Goal: Task Accomplishment & Management: Manage account settings

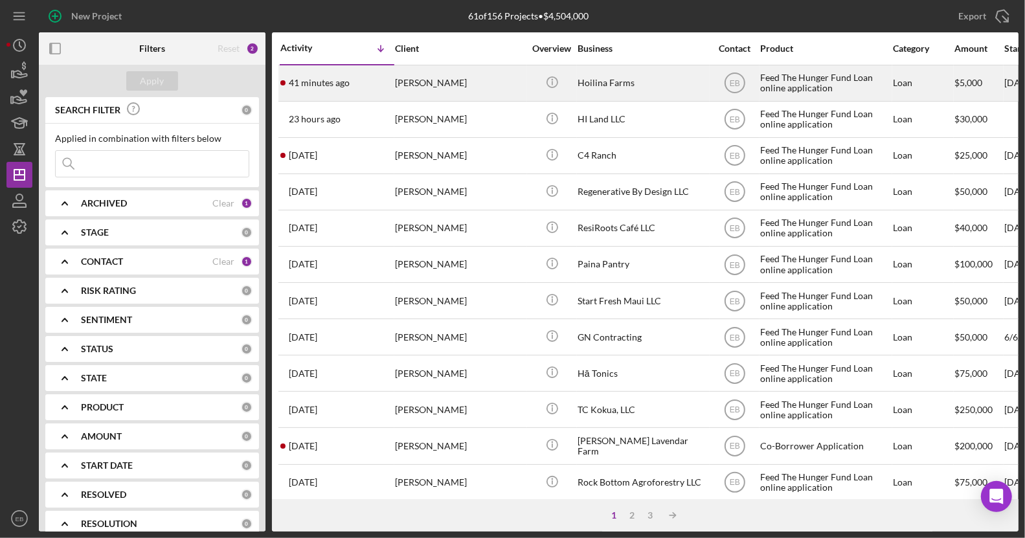
click at [388, 93] on div "41 minutes ago [PERSON_NAME]" at bounding box center [336, 83] width 113 height 34
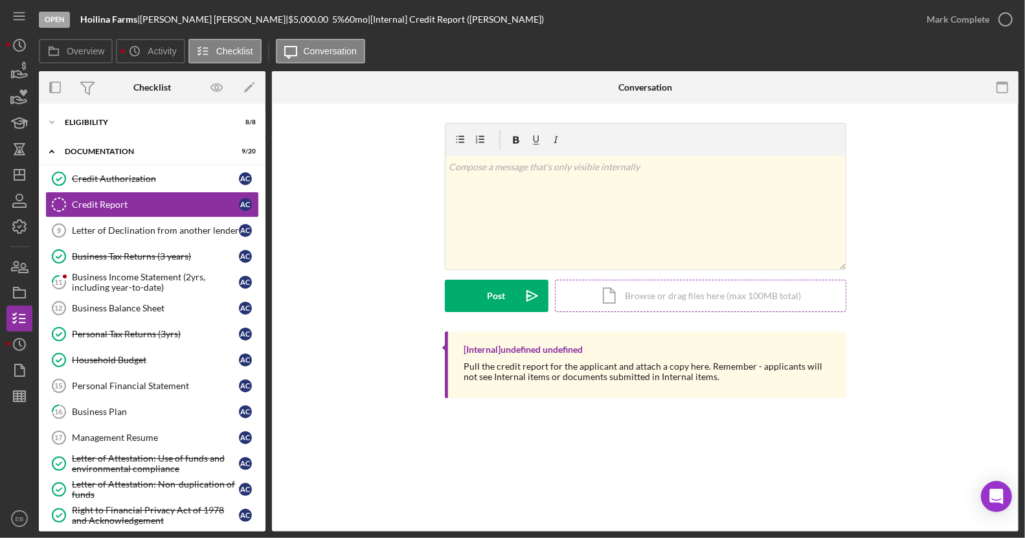
click at [650, 297] on div "Icon/Document Browse or drag files here (max 100MB total) Tap to choose files o…" at bounding box center [700, 296] width 291 height 32
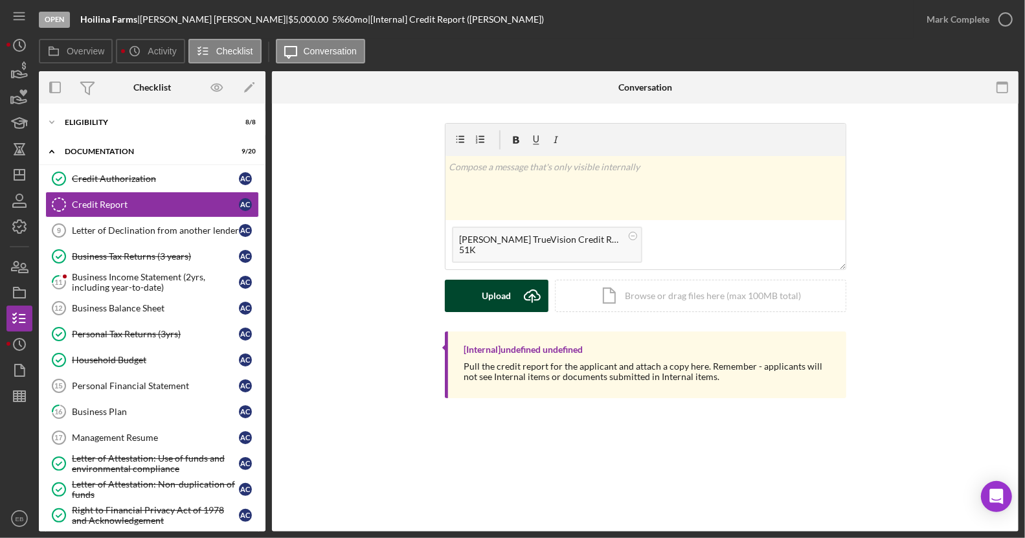
click at [497, 298] on div "Upload" at bounding box center [496, 296] width 29 height 32
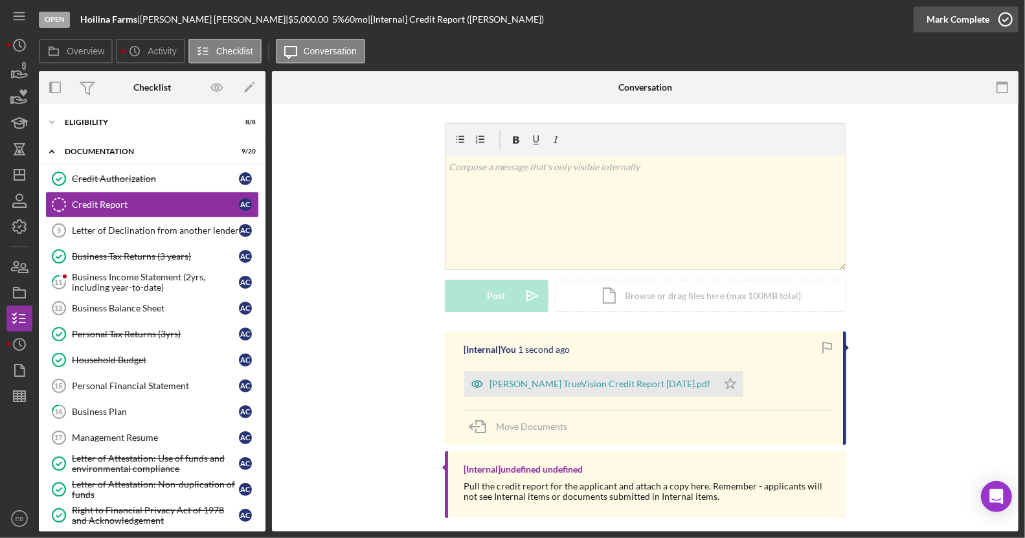
click at [1003, 19] on icon "button" at bounding box center [1005, 19] width 32 height 32
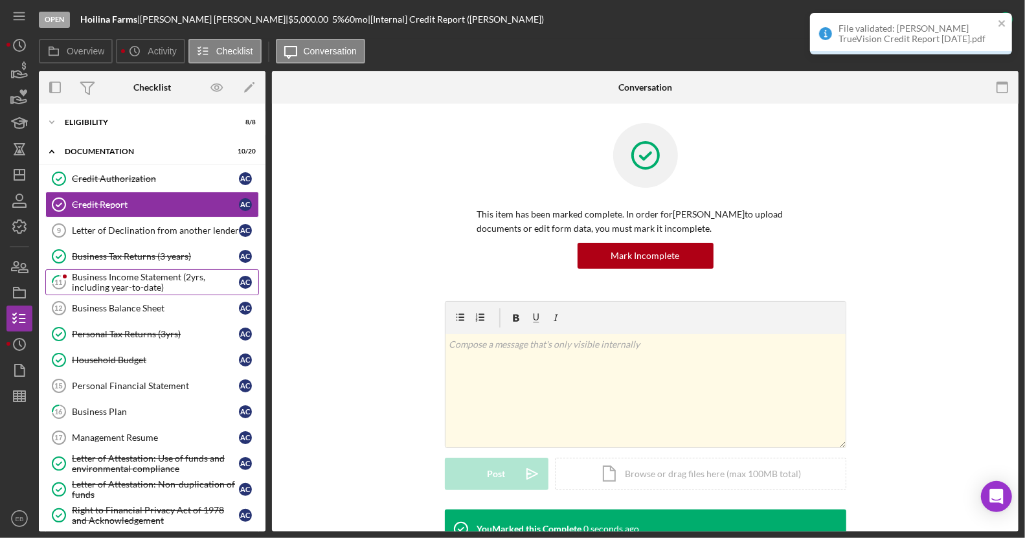
click at [113, 282] on div "Business Income Statement (2yrs, including year-to-date)" at bounding box center [155, 282] width 167 height 21
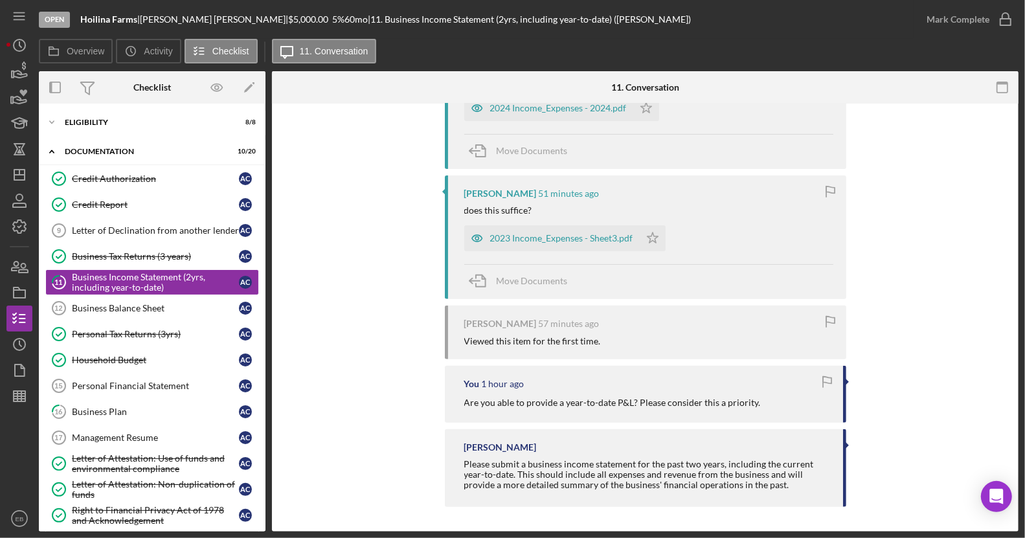
scroll to position [203, 0]
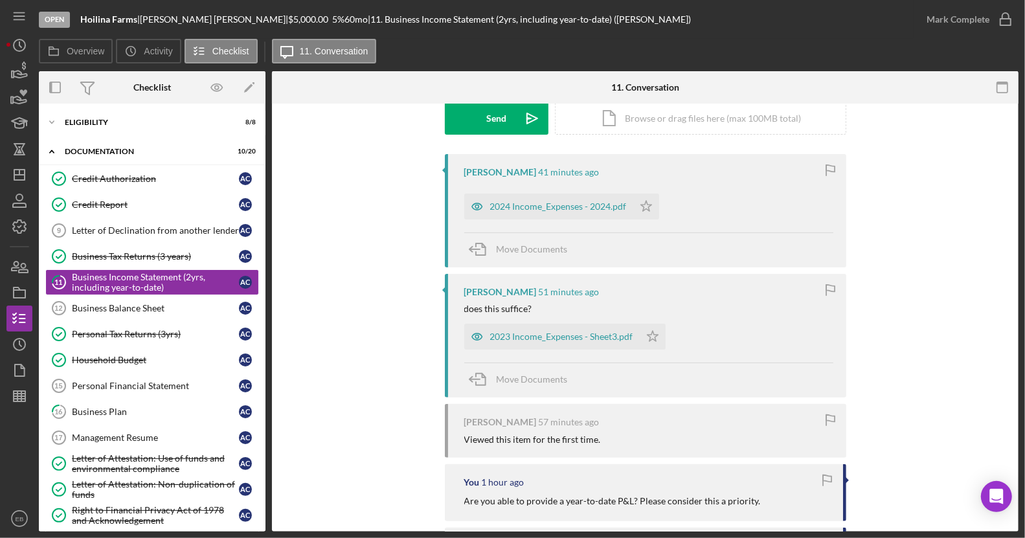
click at [539, 207] on div "2024 Income_Expenses - 2024.pdf" at bounding box center [558, 206] width 137 height 10
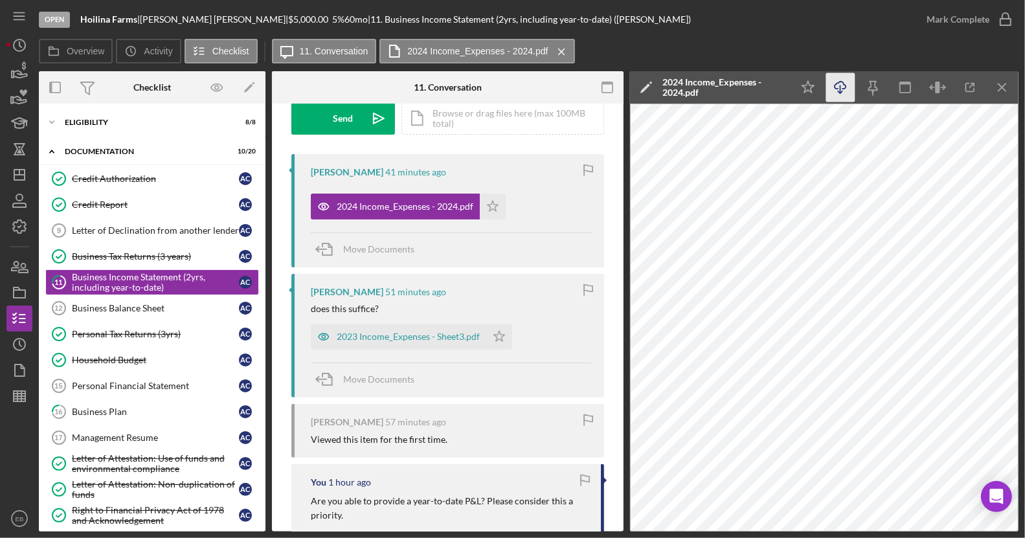
click at [837, 98] on icon "Icon/Download" at bounding box center [840, 87] width 29 height 29
click at [416, 331] on div "2023 Income_Expenses - Sheet3.pdf" at bounding box center [408, 336] width 143 height 10
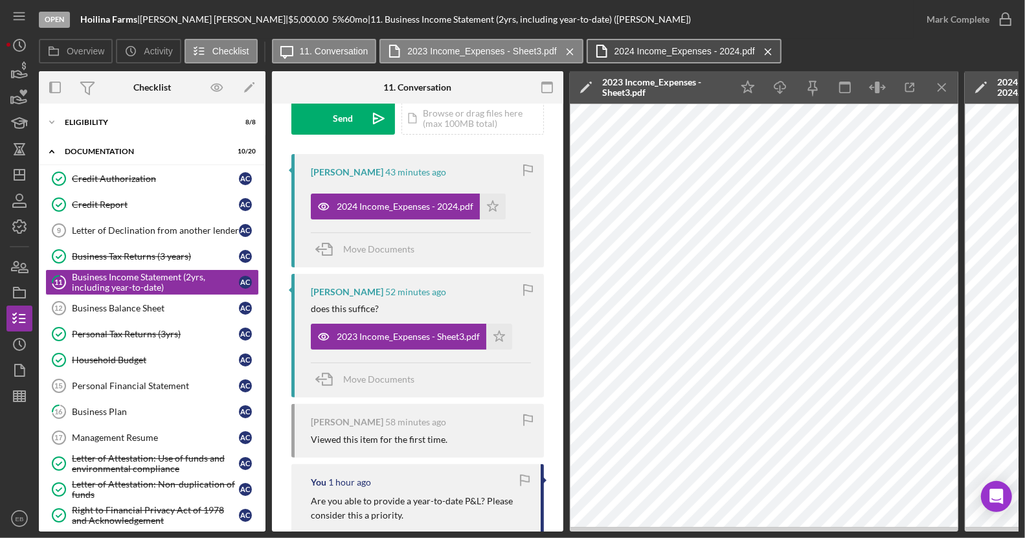
click at [681, 59] on button "2024 Income_Expenses - 2024.pdf Icon/Menu Close" at bounding box center [683, 51] width 195 height 25
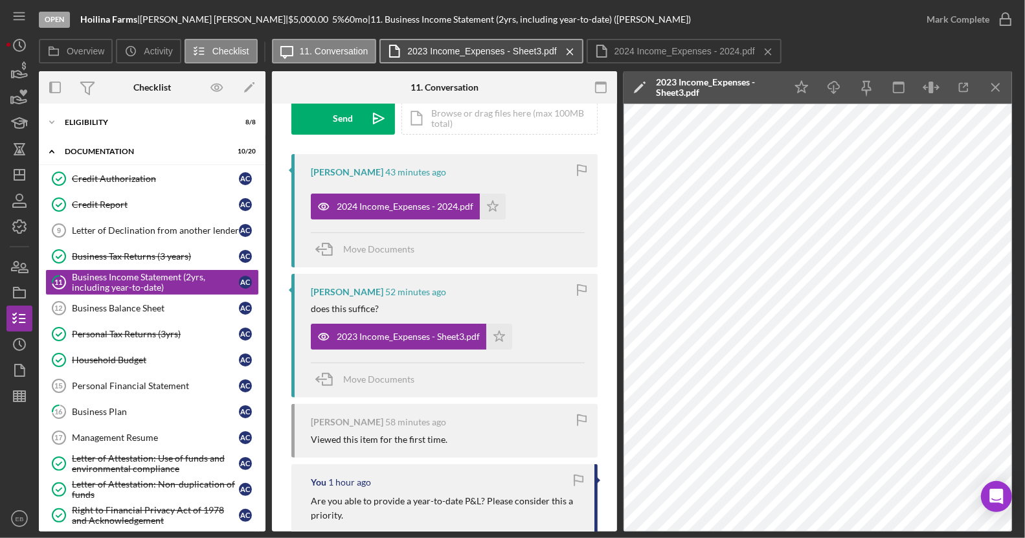
click at [495, 47] on label "2023 Income_Expenses - Sheet3.pdf" at bounding box center [481, 51] width 149 height 10
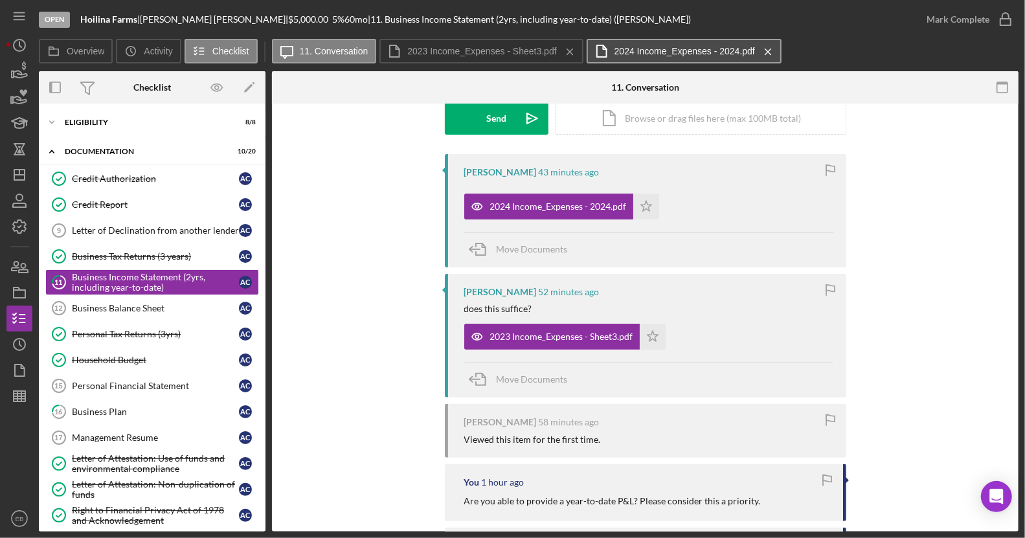
click at [655, 43] on button "2024 Income_Expenses - 2024.pdf Icon/Menu Close" at bounding box center [683, 51] width 195 height 25
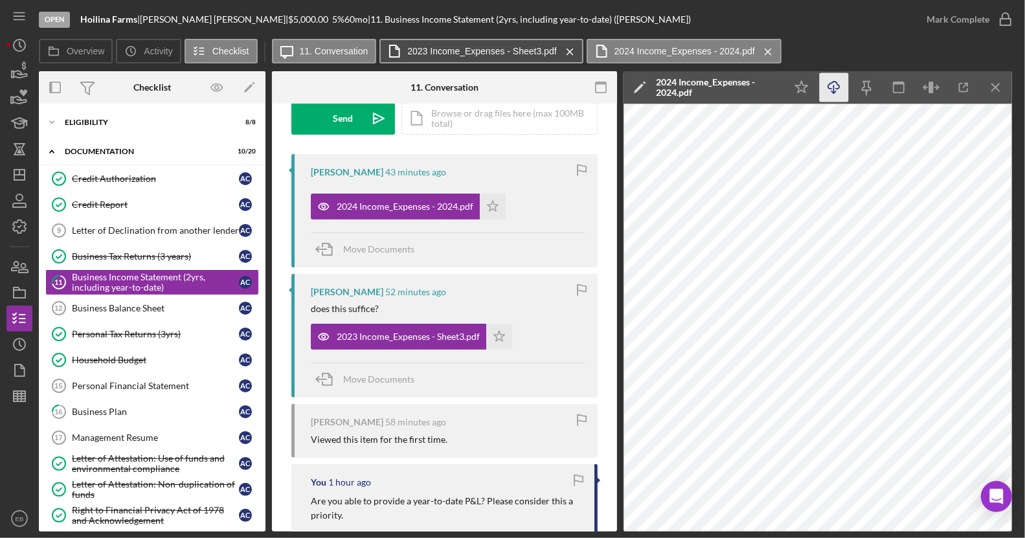
click at [466, 53] on label "2023 Income_Expenses - Sheet3.pdf" at bounding box center [481, 51] width 149 height 10
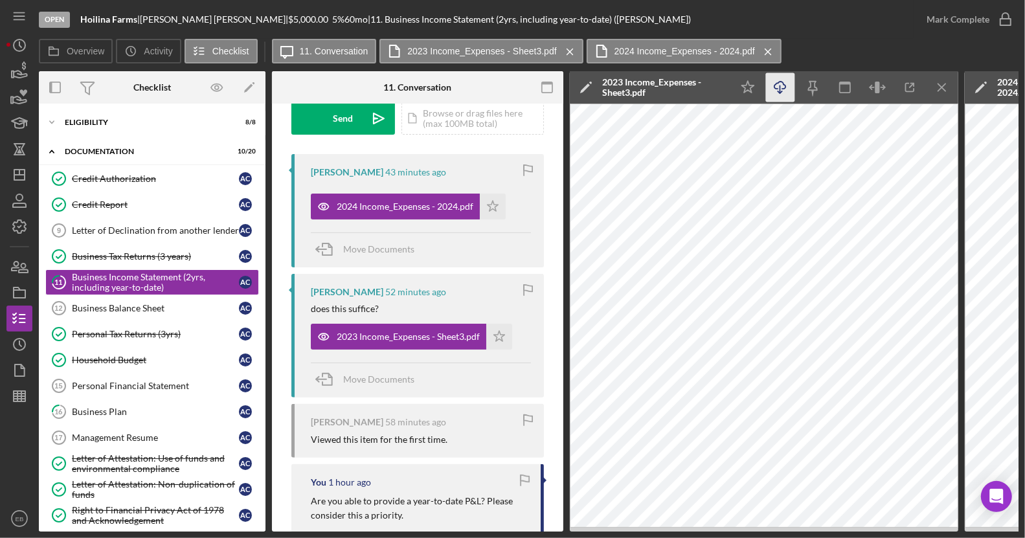
click at [783, 90] on icon "Icon/Download" at bounding box center [780, 87] width 29 height 29
click at [677, 52] on label "2024 Income_Expenses - 2024.pdf" at bounding box center [684, 51] width 140 height 10
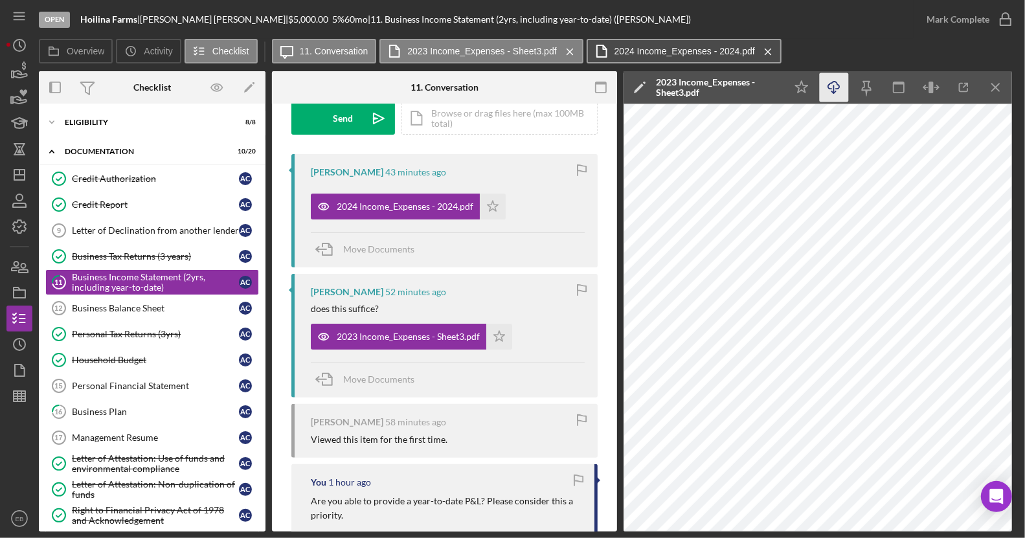
click at [674, 51] on label "2024 Income_Expenses - 2024.pdf" at bounding box center [684, 51] width 140 height 10
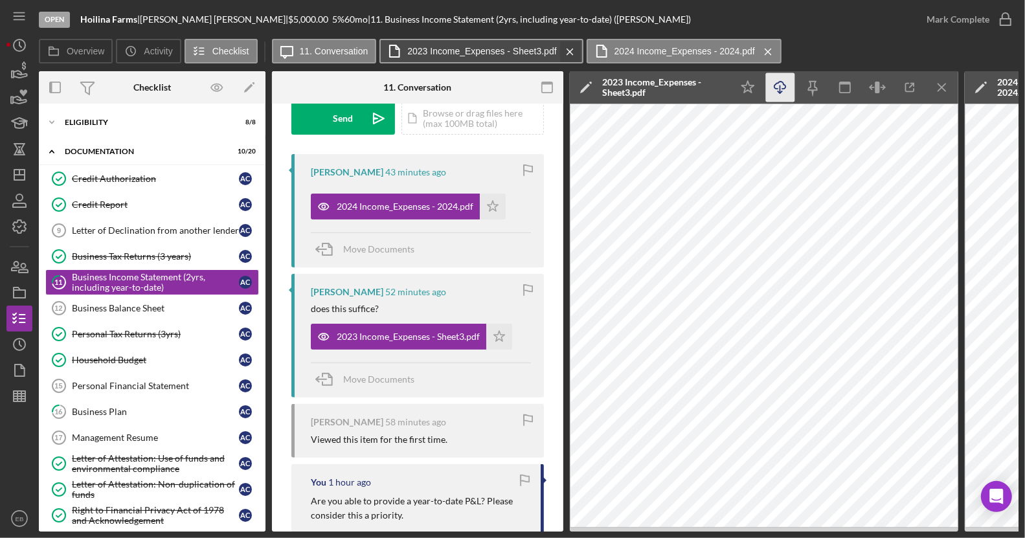
click at [566, 49] on icon "Icon/Menu Close" at bounding box center [570, 52] width 23 height 32
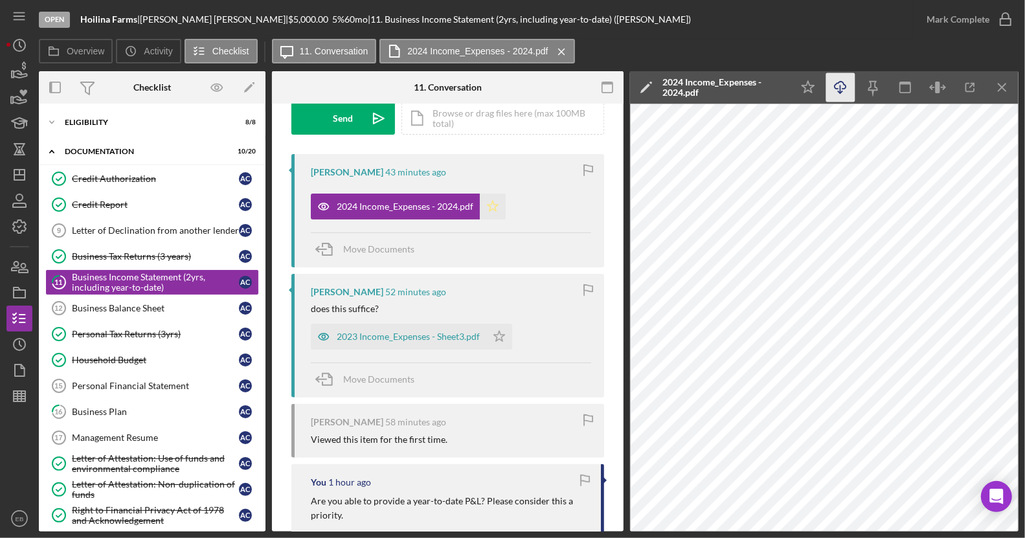
click at [482, 205] on icon "Icon/Star" at bounding box center [493, 207] width 26 height 26
click at [500, 342] on icon "Icon/Star" at bounding box center [499, 337] width 26 height 26
click at [1006, 26] on icon "button" at bounding box center [1005, 19] width 32 height 32
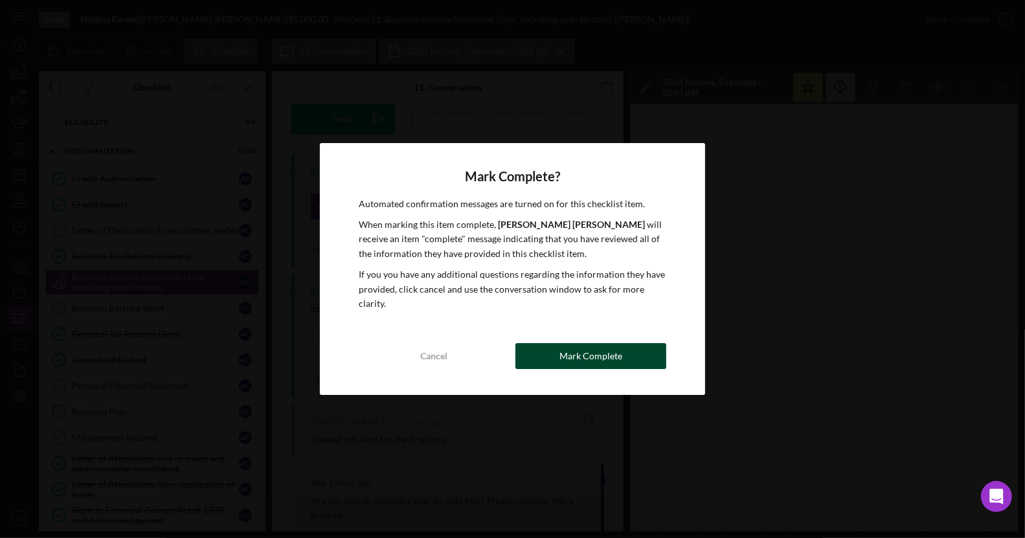
drag, startPoint x: 611, startPoint y: 353, endPoint x: 601, endPoint y: 342, distance: 15.6
click at [611, 353] on div "Mark Complete" at bounding box center [590, 356] width 63 height 26
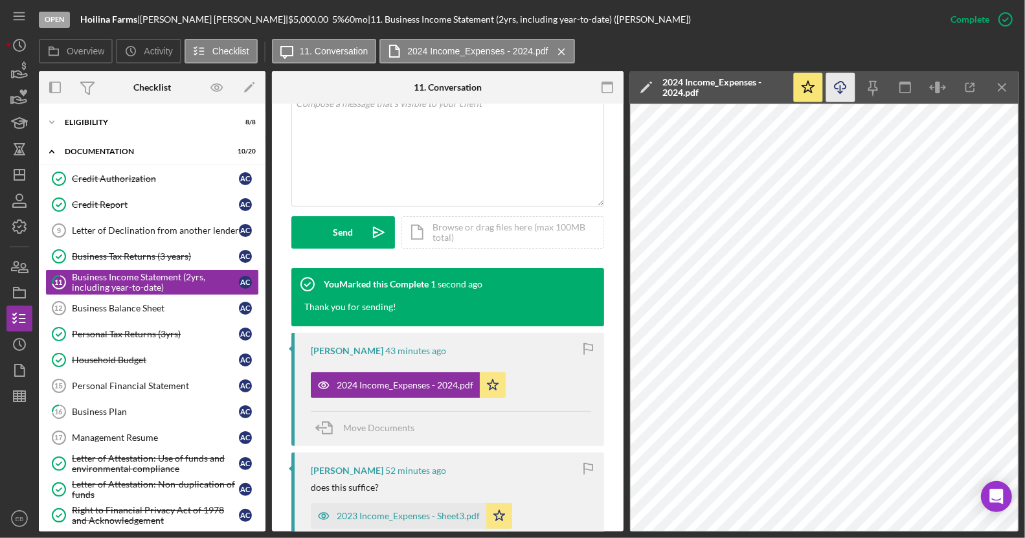
scroll to position [102, 0]
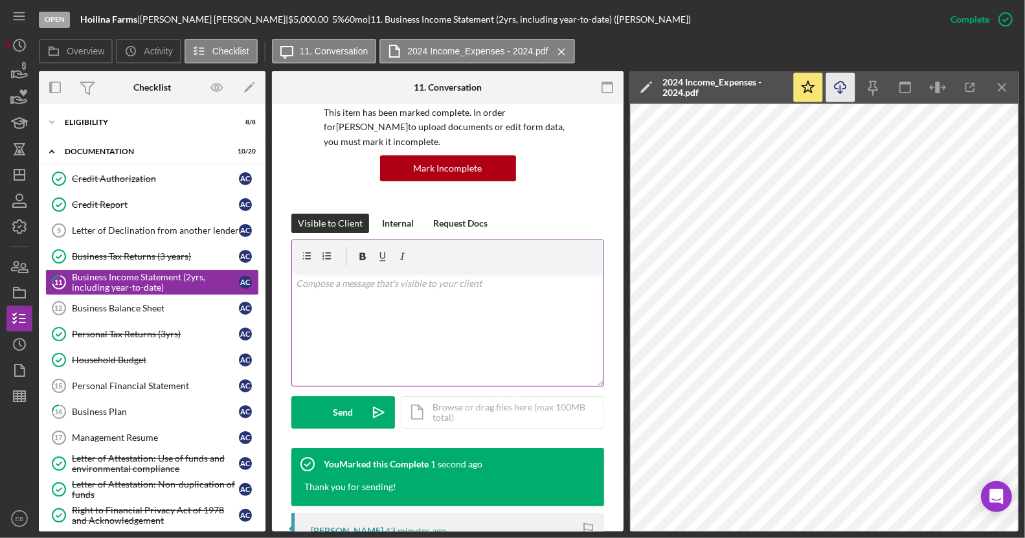
click at [454, 292] on div "v Color teal Color pink Remove color Add row above Add row below Add column bef…" at bounding box center [447, 328] width 311 height 113
click at [365, 410] on icon "Icon/icon-invite-send" at bounding box center [378, 412] width 32 height 32
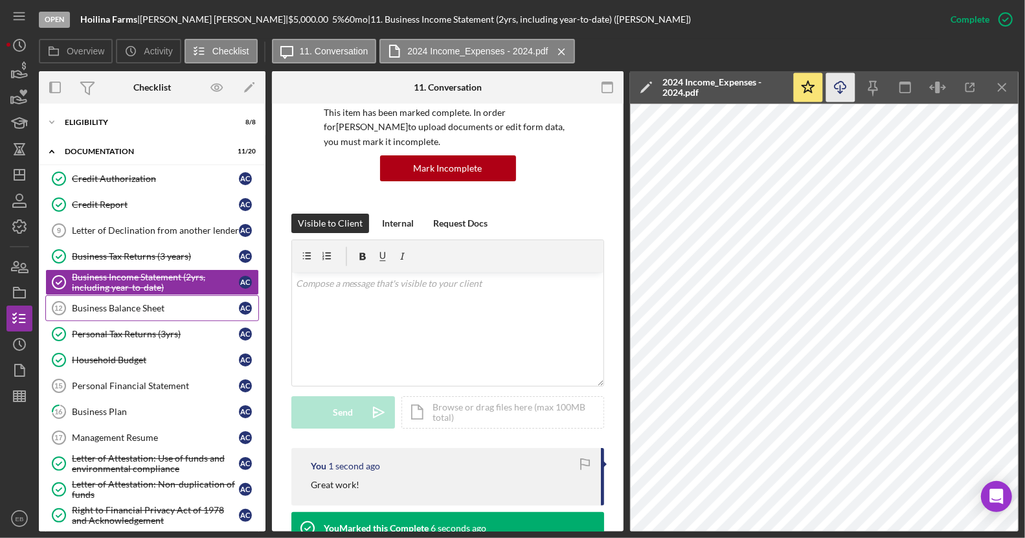
click at [147, 311] on link "Business Balance Sheet 12 Business Balance Sheet A C" at bounding box center [152, 308] width 214 height 26
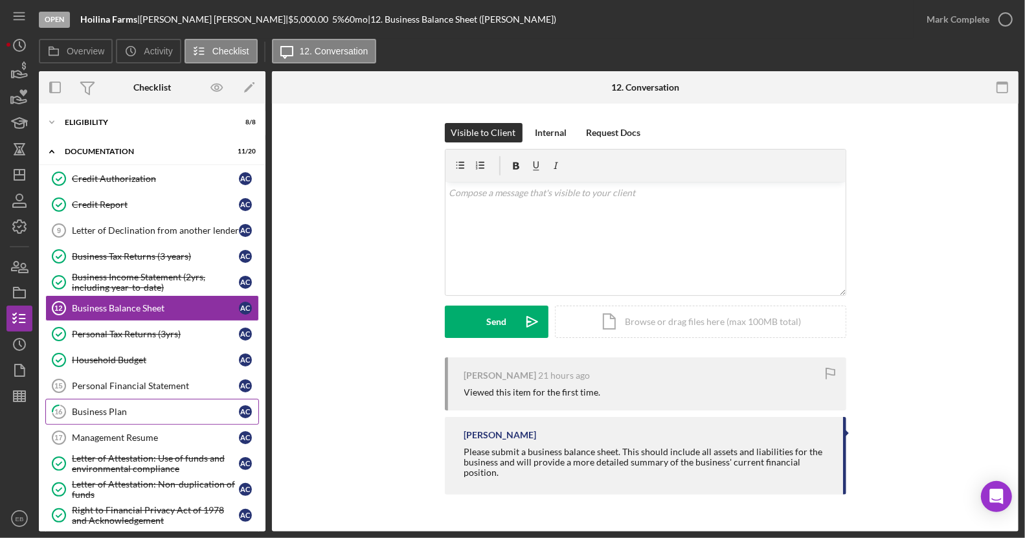
click at [117, 409] on div "Business Plan" at bounding box center [155, 411] width 167 height 10
